Goal: Find specific page/section: Find specific page/section

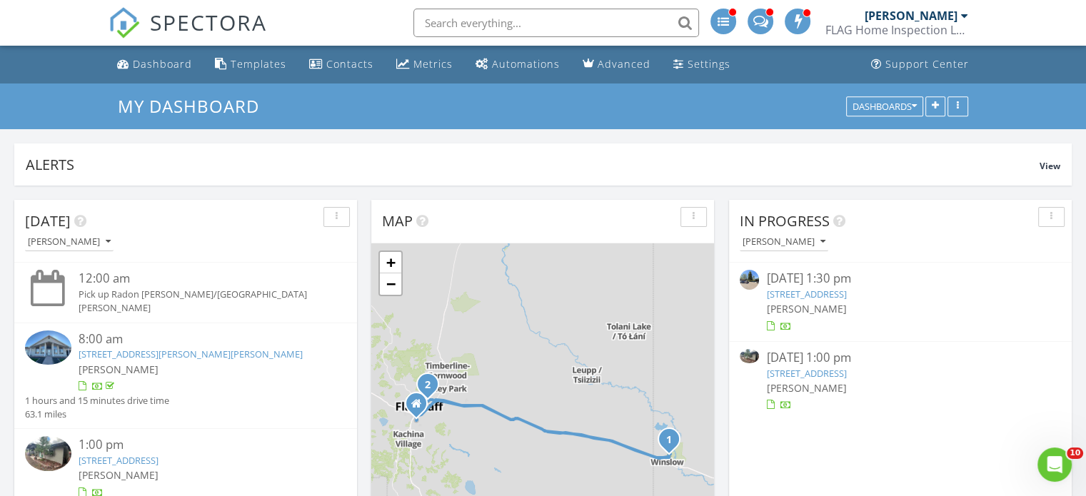
click at [817, 382] on div "[PERSON_NAME]" at bounding box center [900, 388] width 268 height 15
click at [818, 372] on link "2917 N Main St, Flagstaff, AZ 86004" at bounding box center [806, 373] width 80 height 13
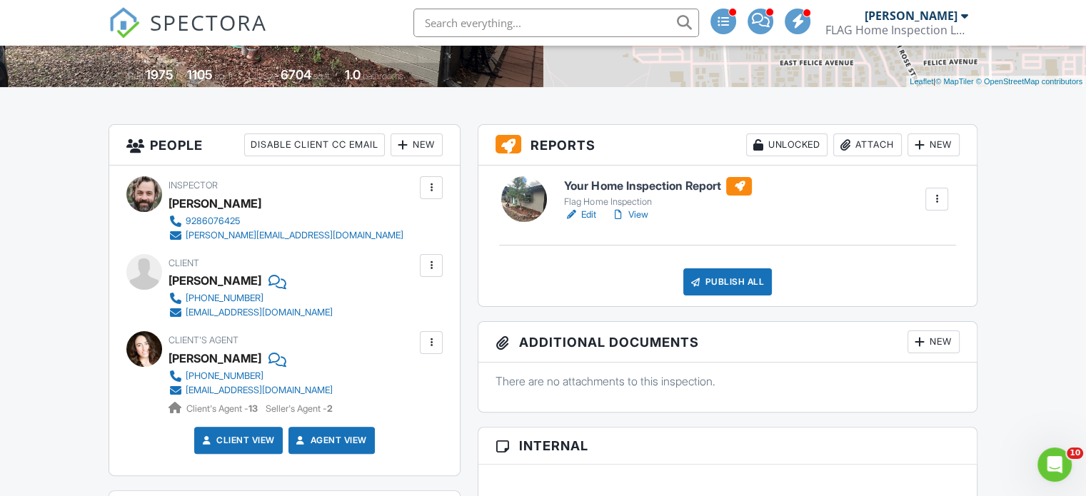
scroll to position [286, 0]
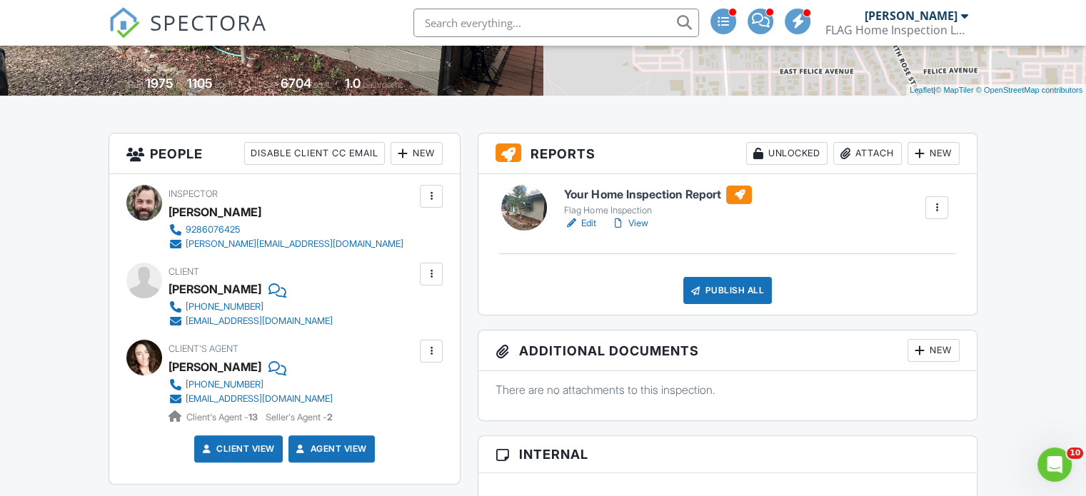
click at [637, 221] on link "View" at bounding box center [628, 223] width 37 height 14
